Goal: Use online tool/utility

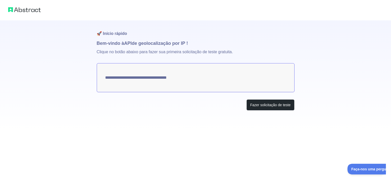
type textarea "**********"
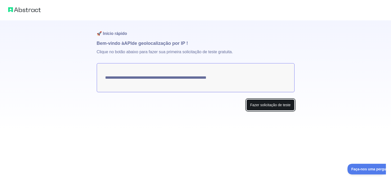
click at [251, 104] on font "Fazer solicitação de teste" at bounding box center [270, 105] width 40 height 4
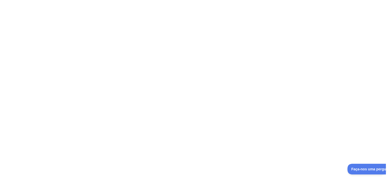
drag, startPoint x: 326, startPoint y: 141, endPoint x: 292, endPoint y: 136, distance: 34.3
click at [292, 136] on div at bounding box center [195, 88] width 391 height 177
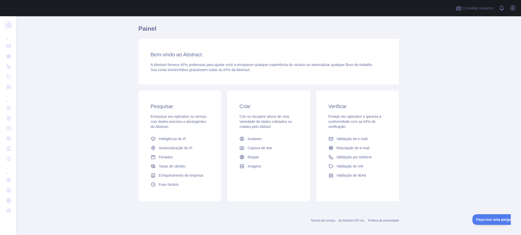
scroll to position [18, 0]
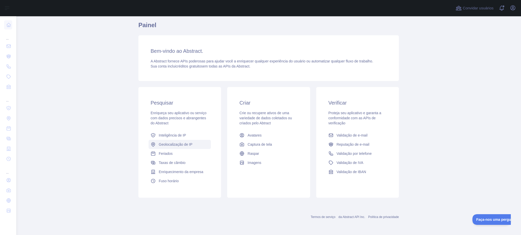
click at [162, 146] on font "Geolocalização de IP" at bounding box center [176, 145] width 34 height 4
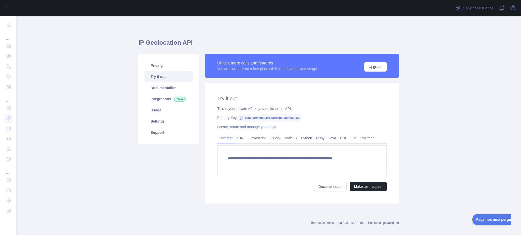
type textarea "**********"
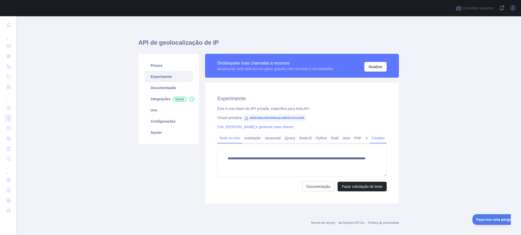
click at [379, 137] on font "Carteiro" at bounding box center [378, 138] width 13 height 4
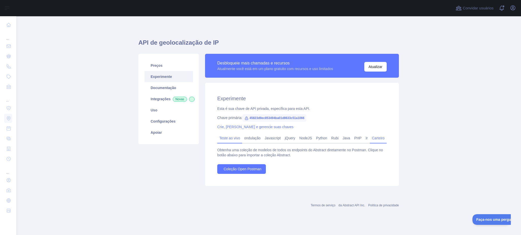
click at [225, 140] on font "Teste ao vivo" at bounding box center [229, 138] width 21 height 4
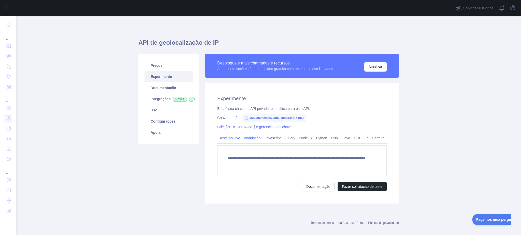
click at [248, 140] on font "ondulação" at bounding box center [252, 138] width 17 height 4
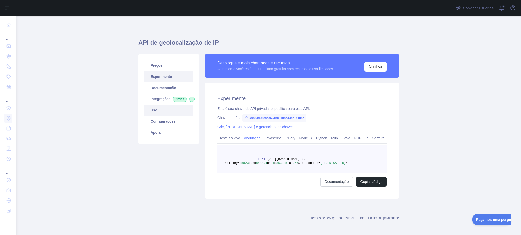
click at [154, 116] on link "Uso" at bounding box center [168, 110] width 48 height 11
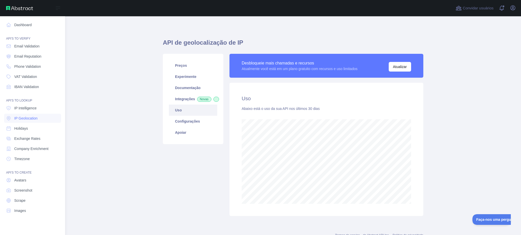
scroll to position [254084, 253852]
click at [30, 105] on link "Inteligência de IP" at bounding box center [32, 108] width 57 height 9
